Goal: Transaction & Acquisition: Book appointment/travel/reservation

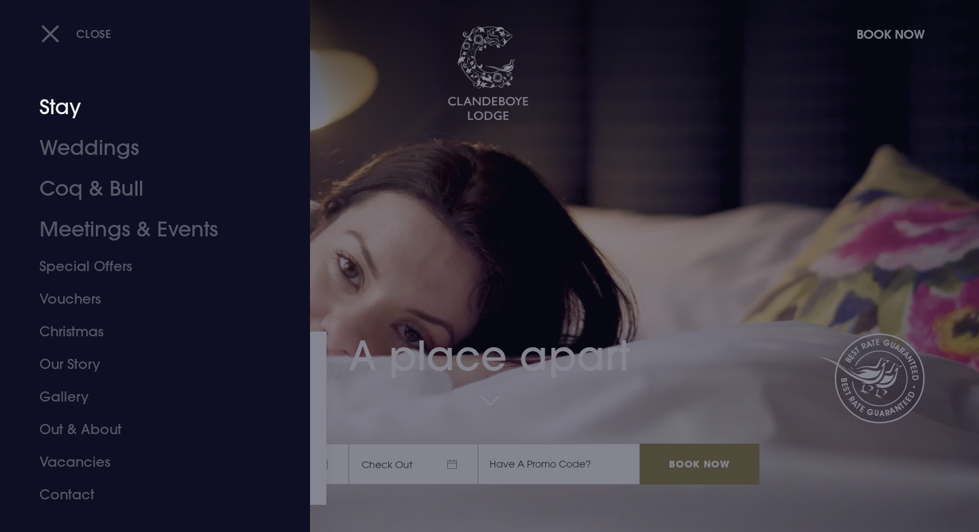
click at [72, 116] on link "Stay" at bounding box center [146, 107] width 215 height 41
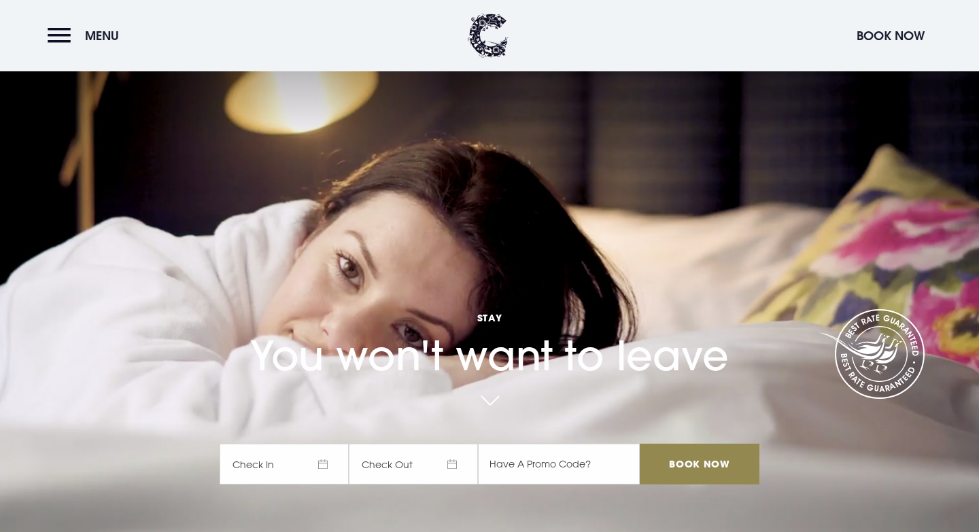
click at [330, 444] on span "Check In" at bounding box center [284, 464] width 129 height 41
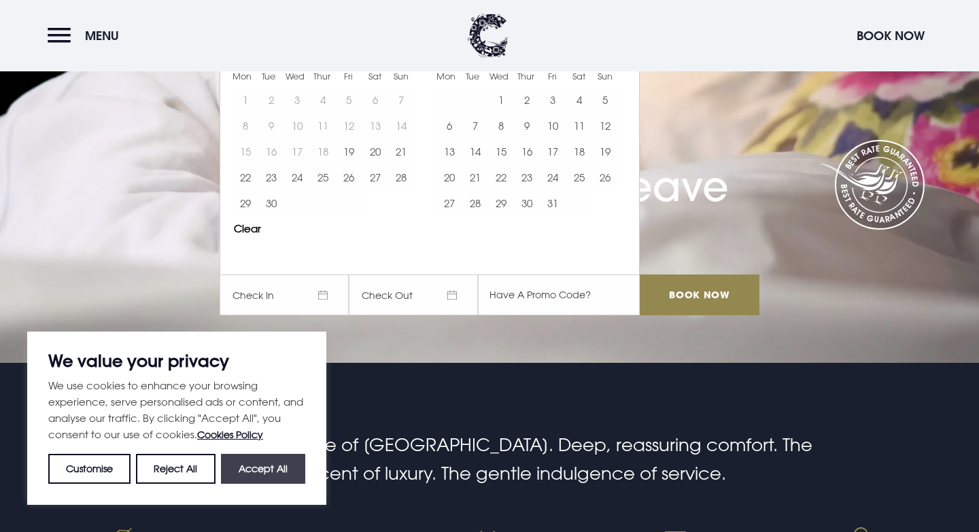
click at [264, 480] on button "Accept All" at bounding box center [263, 469] width 84 height 30
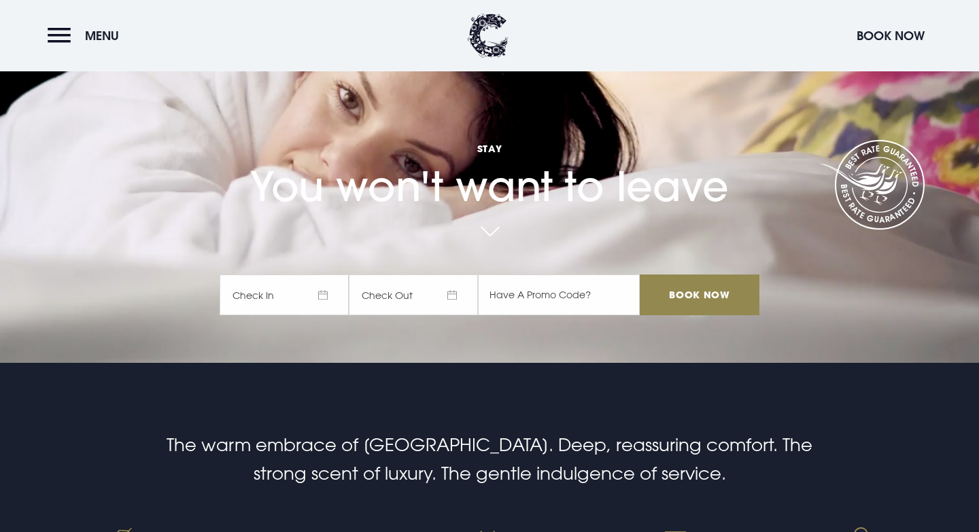
checkbox input "true"
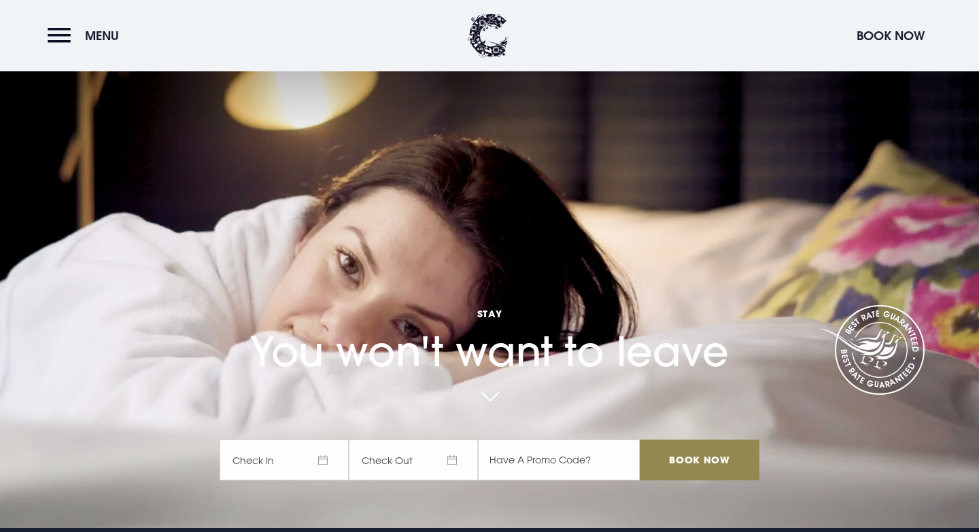
scroll to position [1, 0]
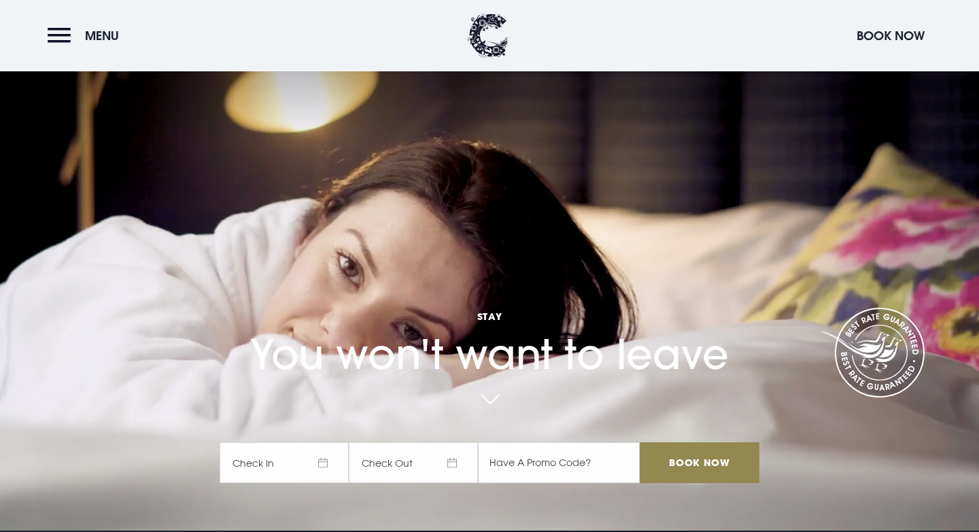
click at [330, 469] on span "Check In" at bounding box center [284, 462] width 129 height 41
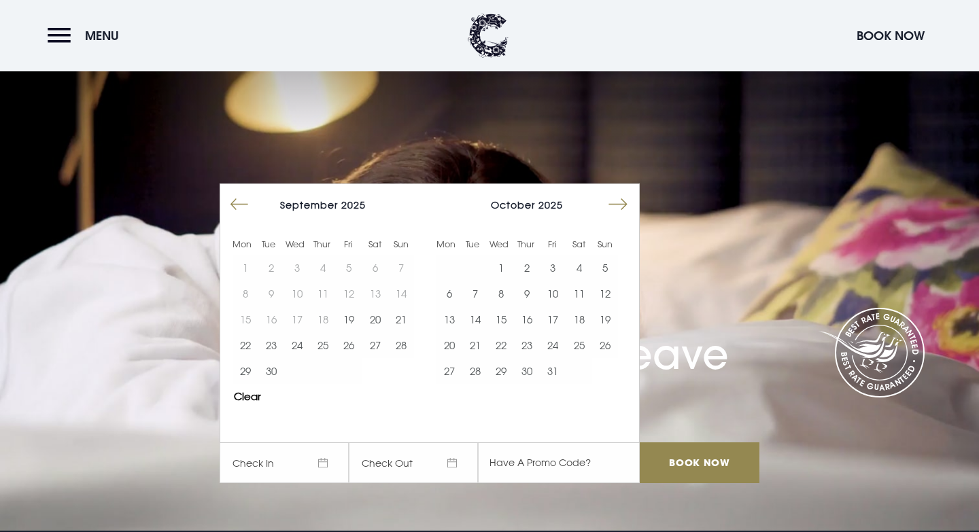
click at [614, 206] on button "Move forward to switch to the next month." at bounding box center [618, 205] width 26 height 26
click at [556, 319] on button "19" at bounding box center [553, 319] width 26 height 26
click at [572, 320] on button "20" at bounding box center [579, 319] width 26 height 26
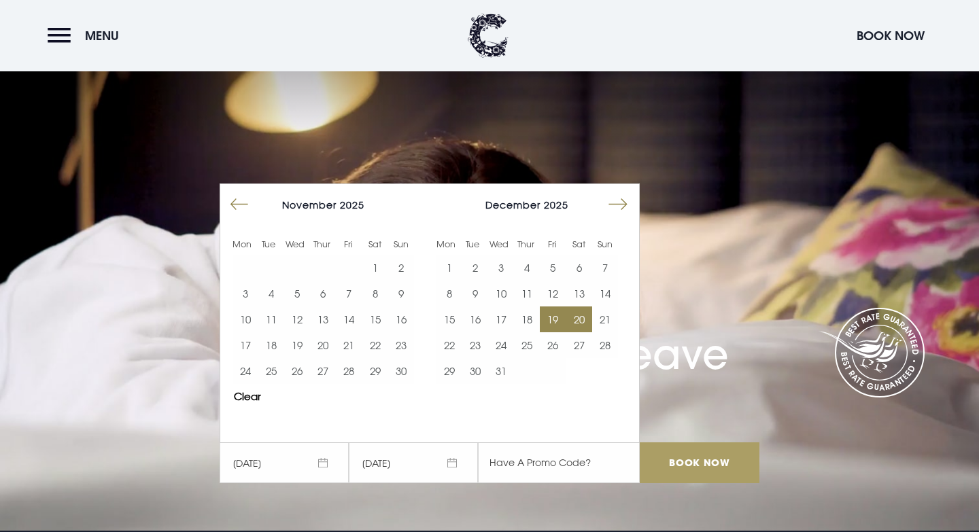
click at [682, 472] on input "Book Now" at bounding box center [699, 462] width 120 height 41
